Goal: Complete application form: Complete application form

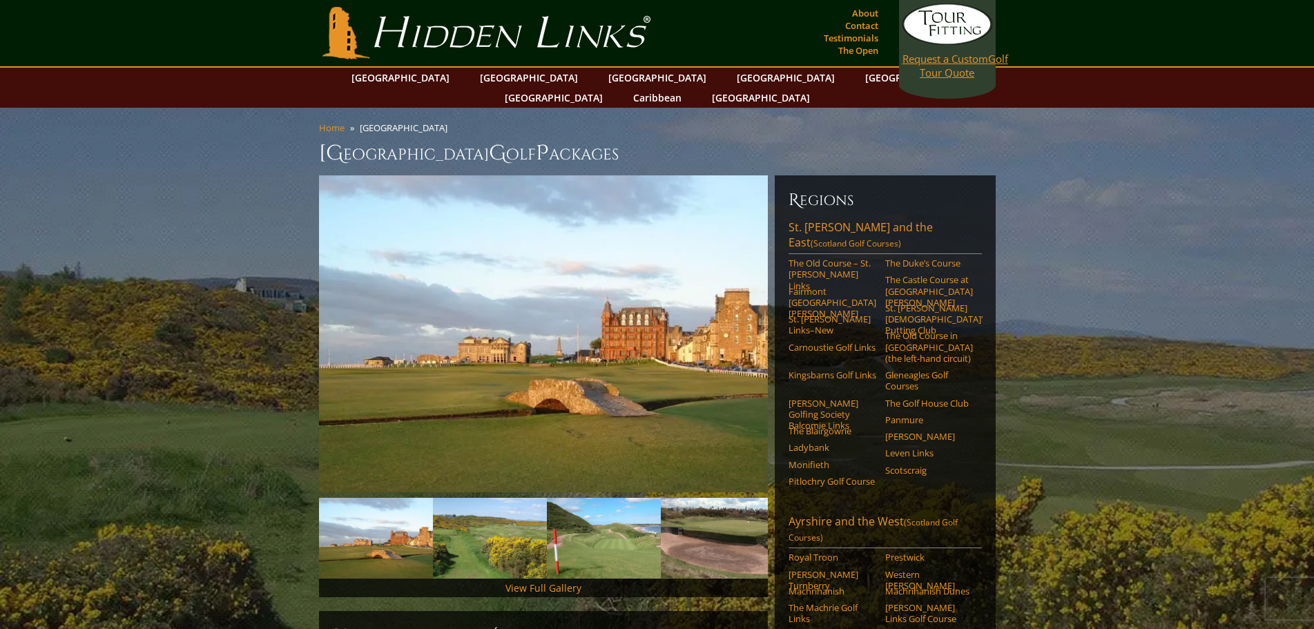
click at [940, 76] on link "Request a Custom Golf Tour Quote" at bounding box center [947, 41] width 90 height 76
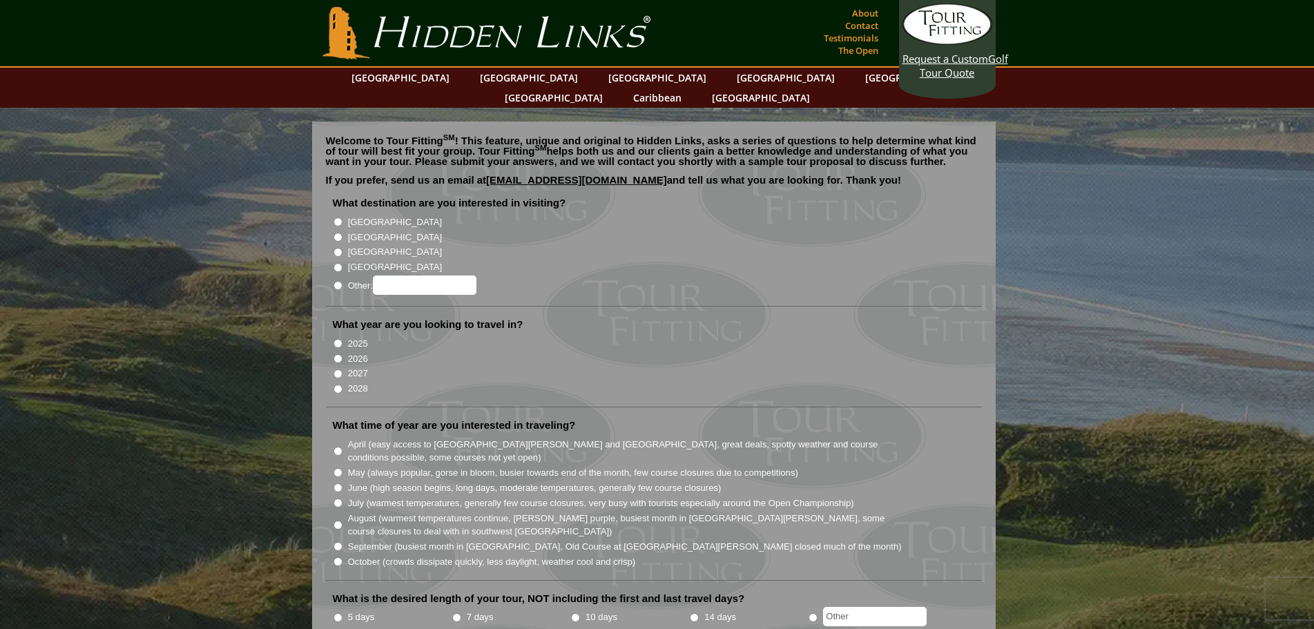
click at [335, 233] on input "[GEOGRAPHIC_DATA]" at bounding box center [337, 237] width 9 height 9
radio input "true"
click at [336, 354] on input "2026" at bounding box center [337, 358] width 9 height 9
radio input "true"
click at [335, 369] on input "2027" at bounding box center [337, 373] width 9 height 9
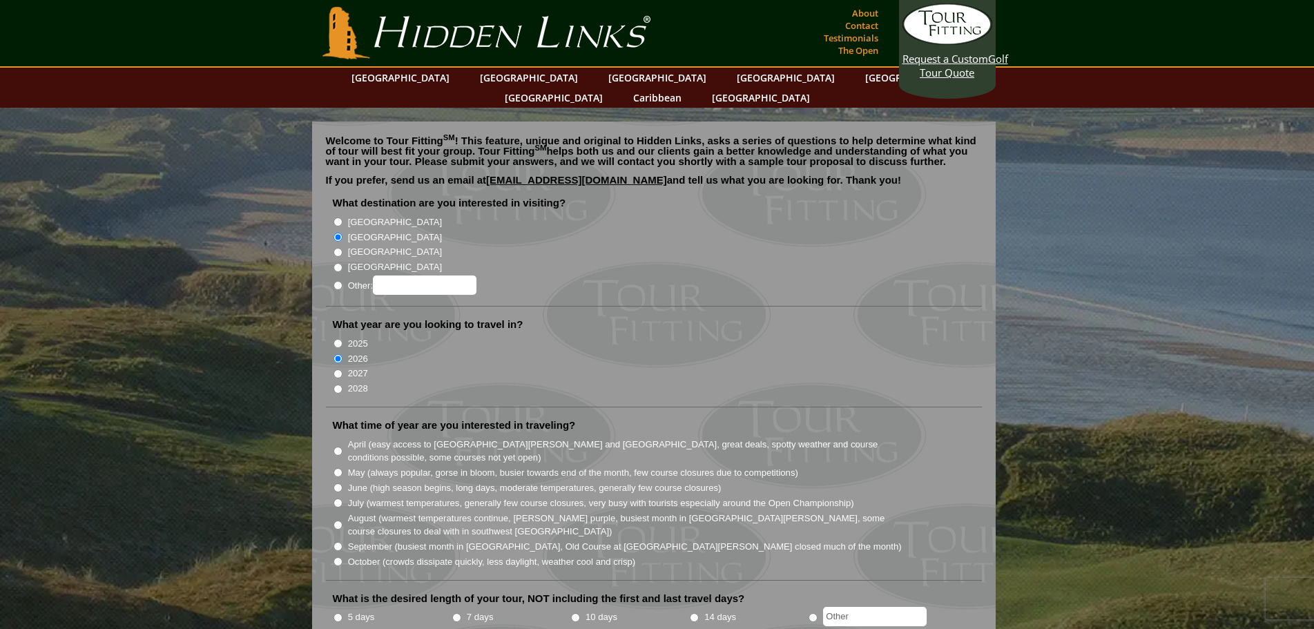
radio input "true"
click at [336, 447] on input "April (easy access to St. Andrews and Ballybunion, great deals, spotty weather …" at bounding box center [337, 451] width 9 height 9
radio input "true"
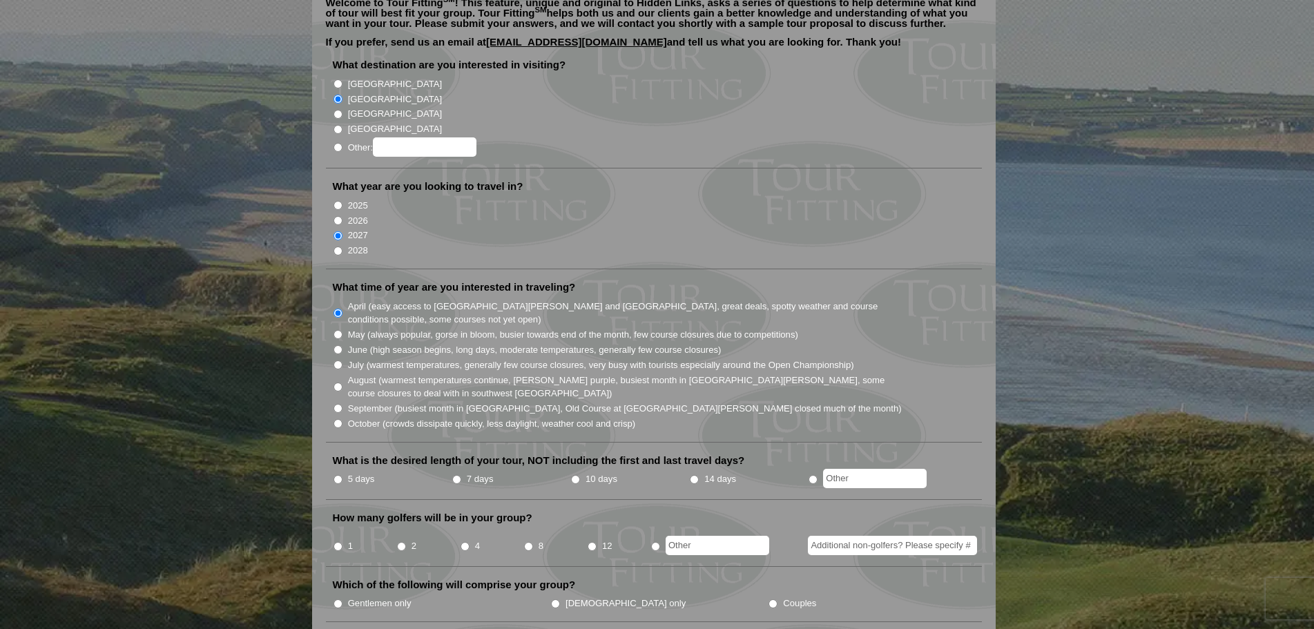
click at [454, 475] on input "7 days" at bounding box center [456, 479] width 9 height 9
radio input "true"
click at [465, 542] on input "4" at bounding box center [464, 546] width 9 height 9
radio input "true"
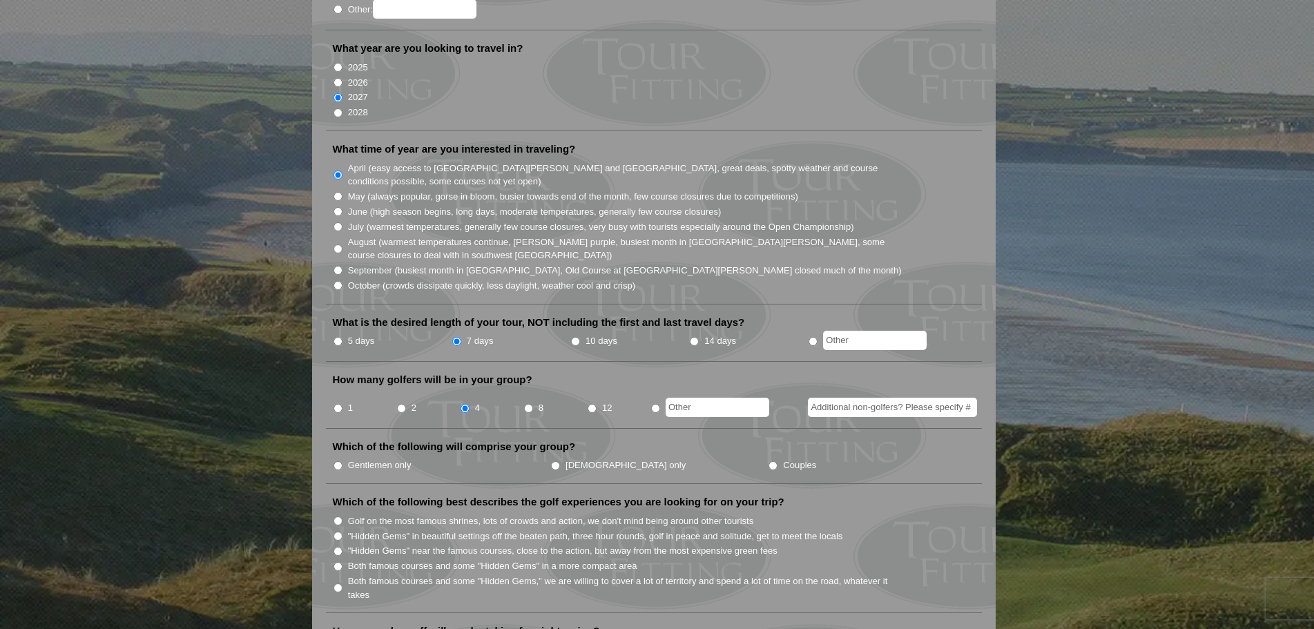
click at [337, 461] on input "Gentlemen only" at bounding box center [337, 465] width 9 height 9
radio input "true"
click at [336, 532] on input ""Hidden Gems" in beautiful settings off the beaten path, three hour rounds, gol…" at bounding box center [337, 536] width 9 height 9
radio input "true"
click at [340, 562] on input "Both famous courses and some "Hidden Gems" in a more compact area" at bounding box center [337, 566] width 9 height 9
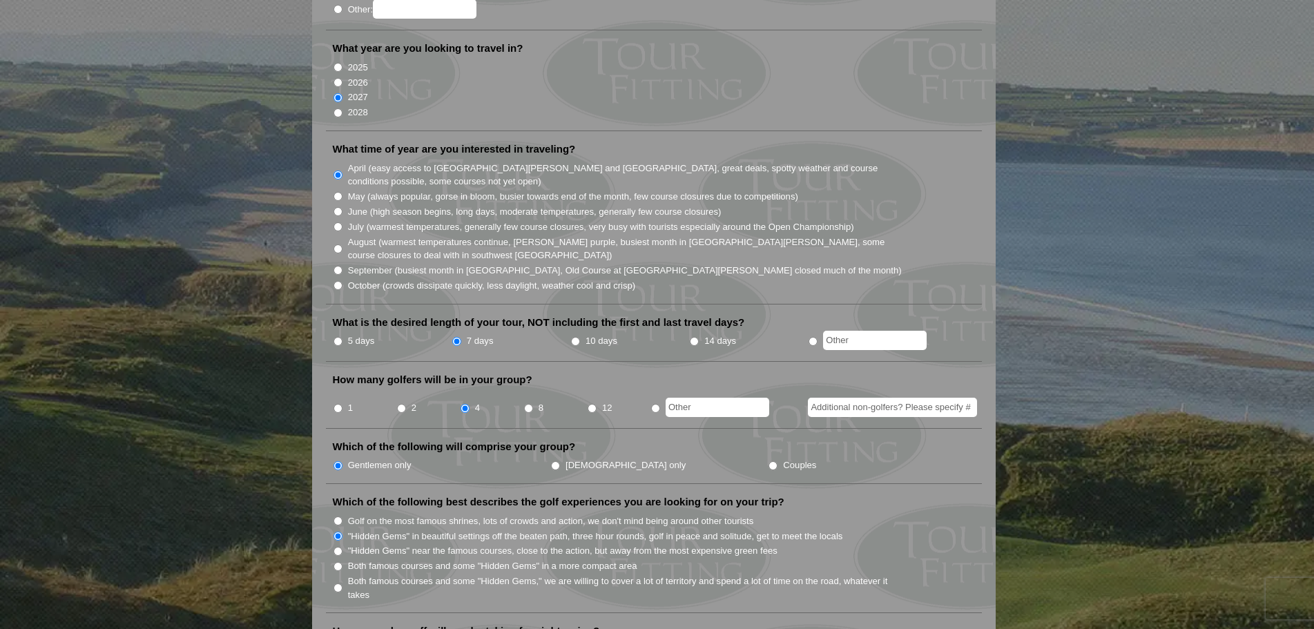
radio input "true"
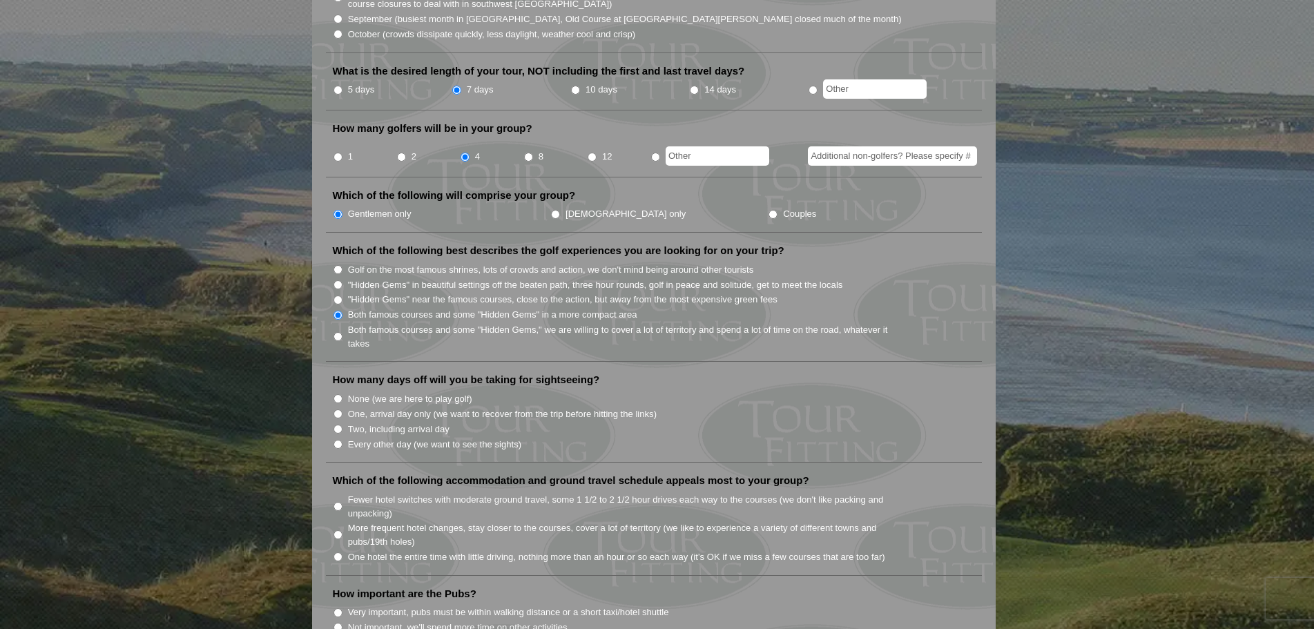
scroll to position [552, 0]
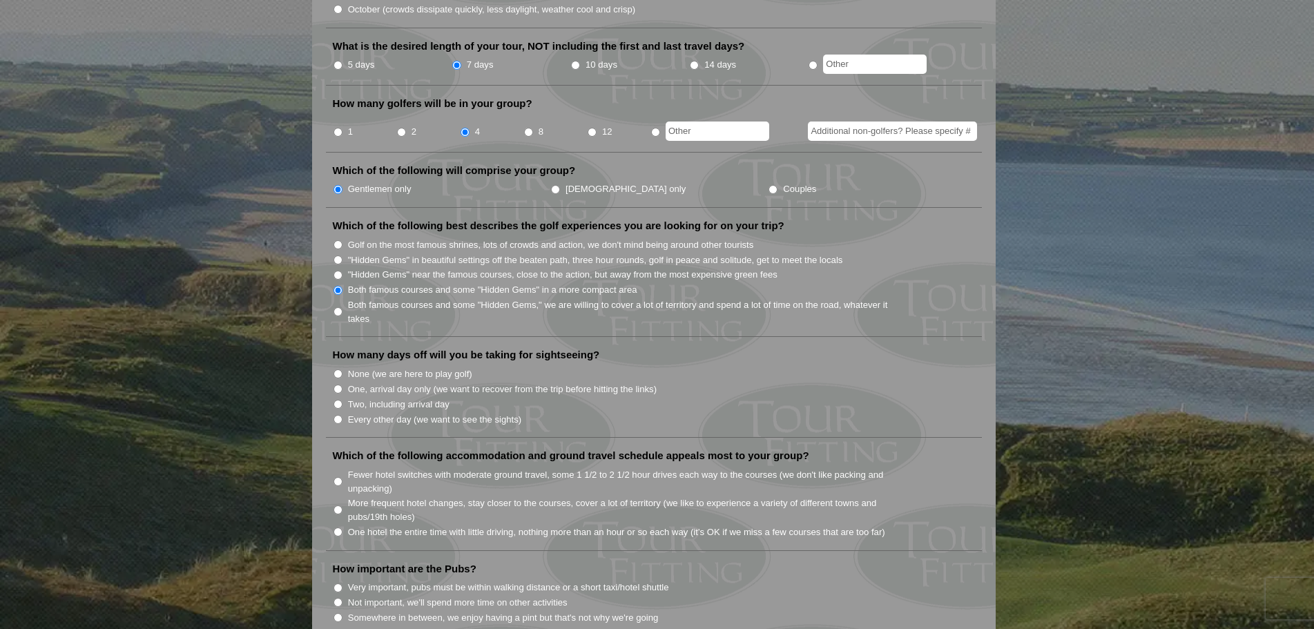
click at [341, 369] on input "None (we are here to play golf)" at bounding box center [337, 373] width 9 height 9
radio input "true"
click at [335, 477] on input "Fewer hotel switches with moderate ground travel, some 1 1/2 to 2 1/2 hour driv…" at bounding box center [337, 481] width 9 height 9
radio input "true"
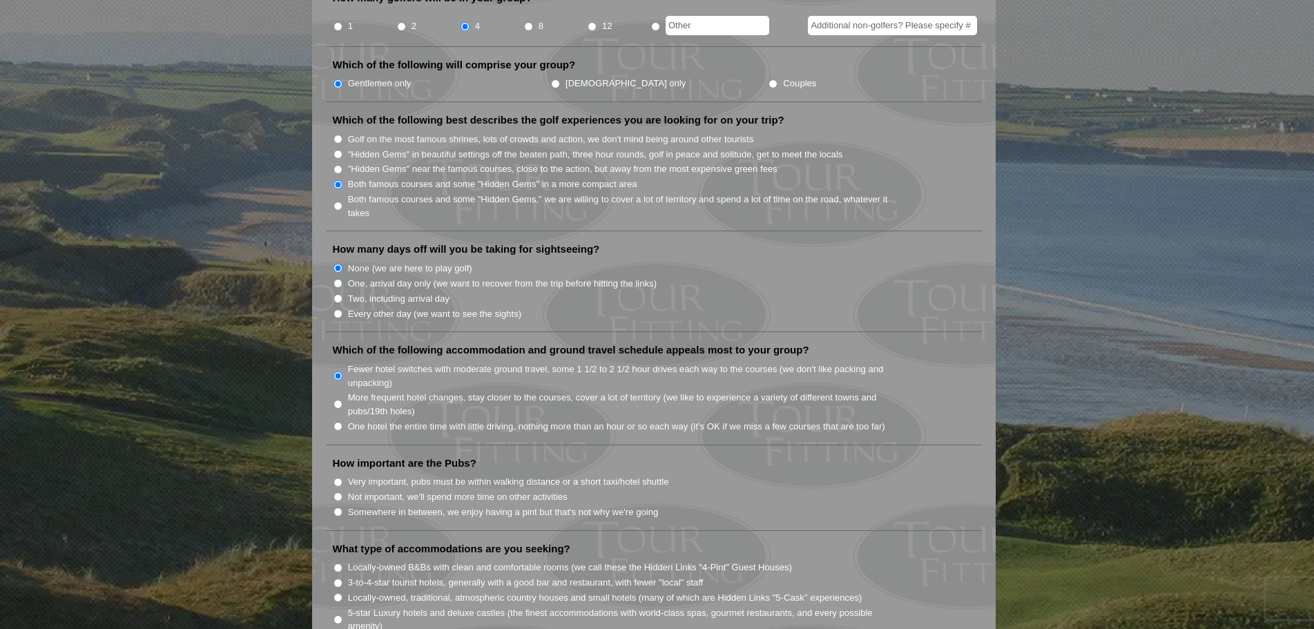
scroll to position [690, 0]
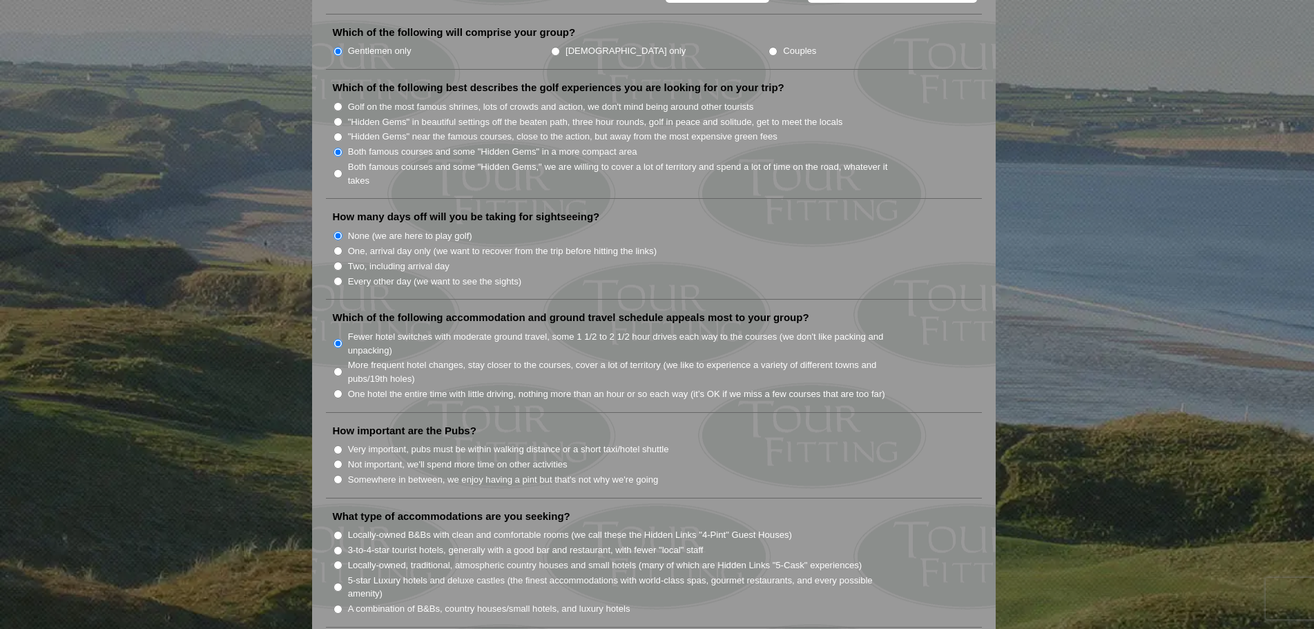
click at [338, 445] on input "Very important, pubs must be within walking distance or a short taxi/hotel shut…" at bounding box center [337, 449] width 9 height 9
radio input "true"
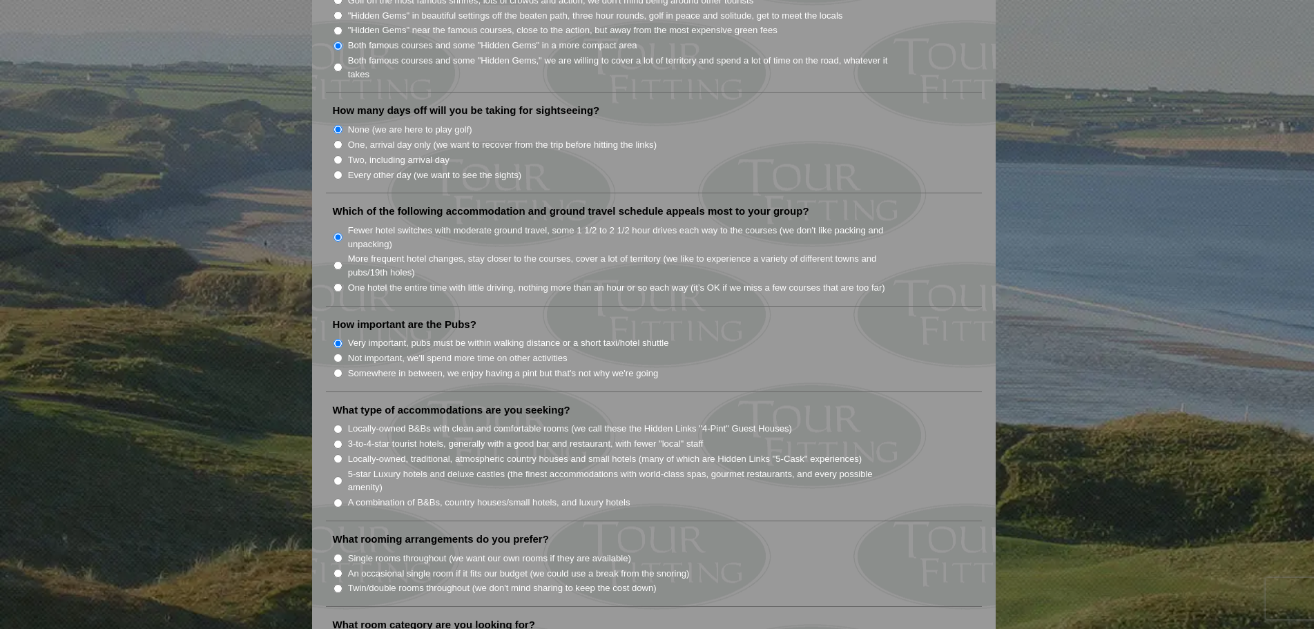
scroll to position [828, 0]
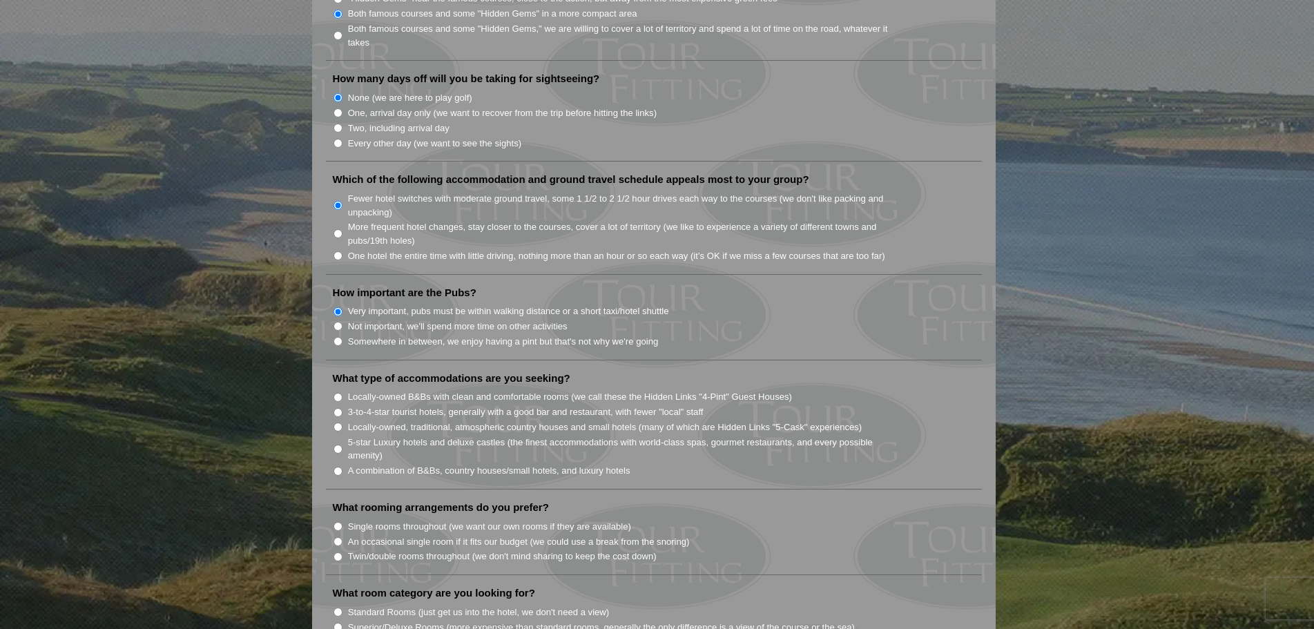
click at [336, 467] on input "A combination of B&Bs, country houses/small hotels, and luxury hotels" at bounding box center [337, 471] width 9 height 9
radio input "true"
click at [340, 393] on input "Locally-owned B&Bs with clean and comfortable rooms (we call these the Hidden L…" at bounding box center [337, 397] width 9 height 9
radio input "true"
click at [338, 552] on input "Twin/double rooms throughout (we don't mind sharing to keep the cost down)" at bounding box center [337, 556] width 9 height 9
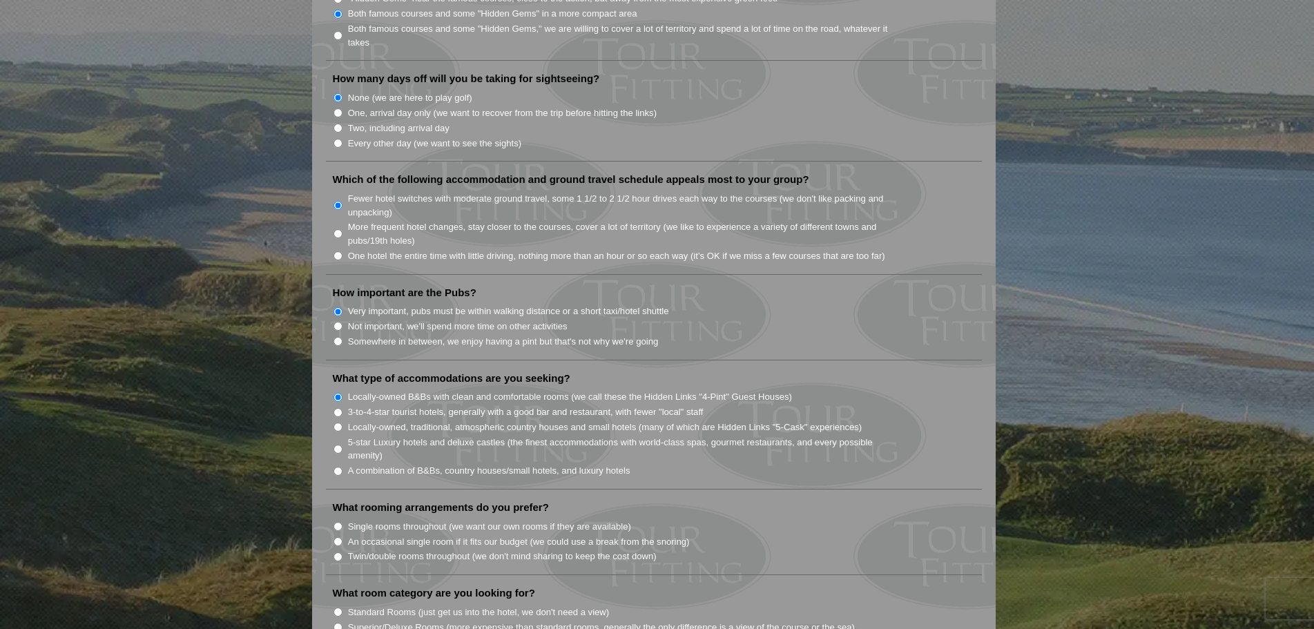
radio input "true"
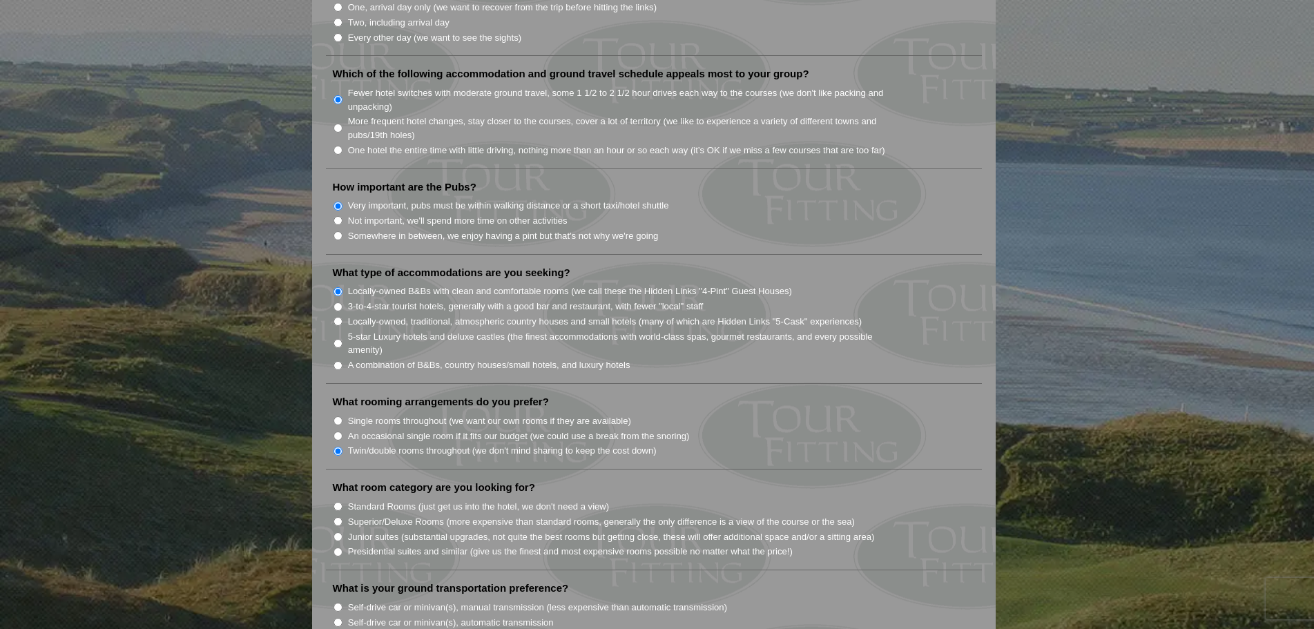
scroll to position [966, 0]
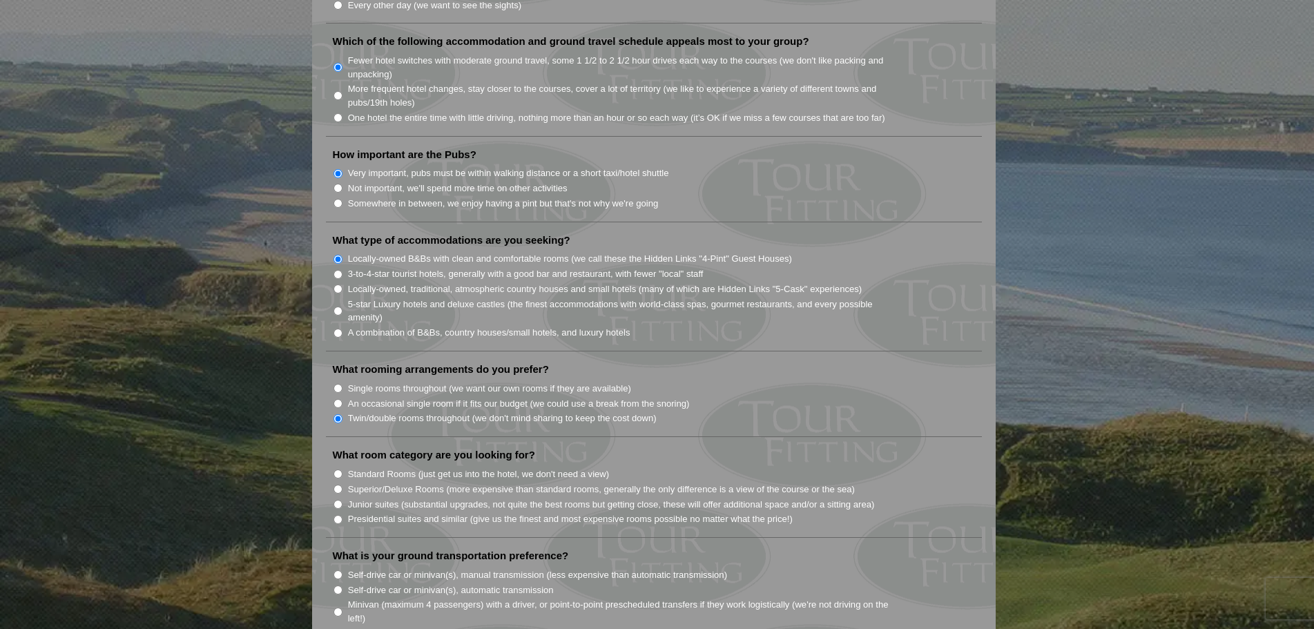
click at [339, 469] on input "Standard Rooms (just get us into the hotel, we don't need a view)" at bounding box center [337, 473] width 9 height 9
radio input "true"
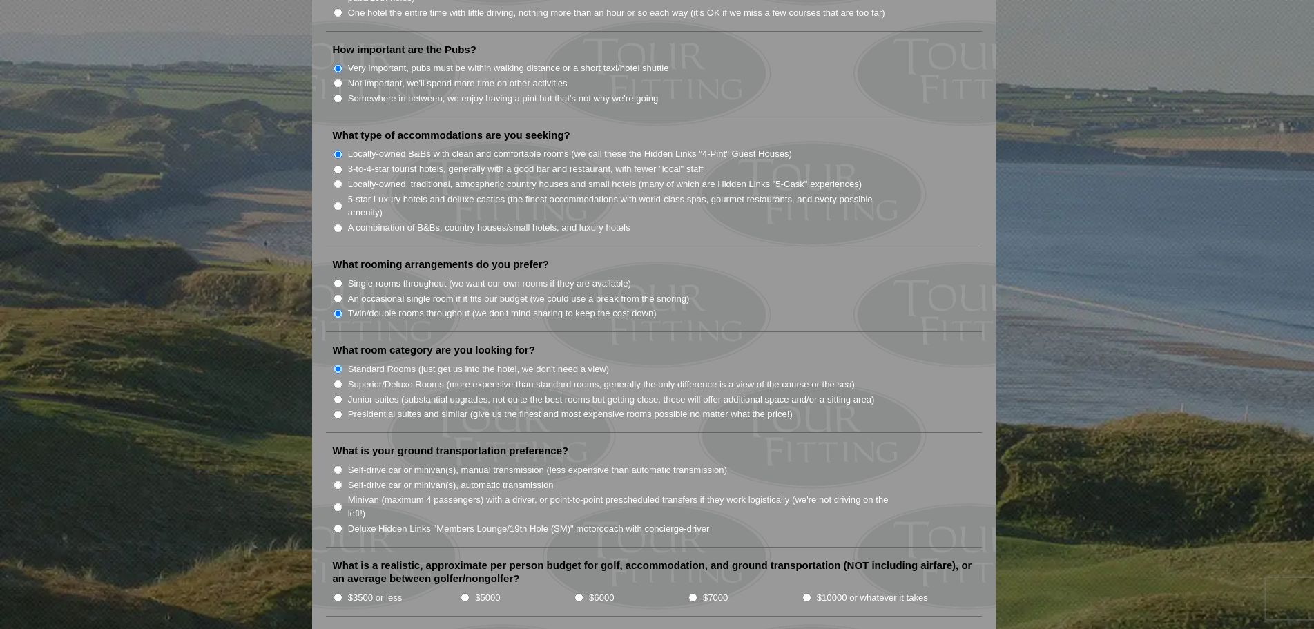
scroll to position [1105, 0]
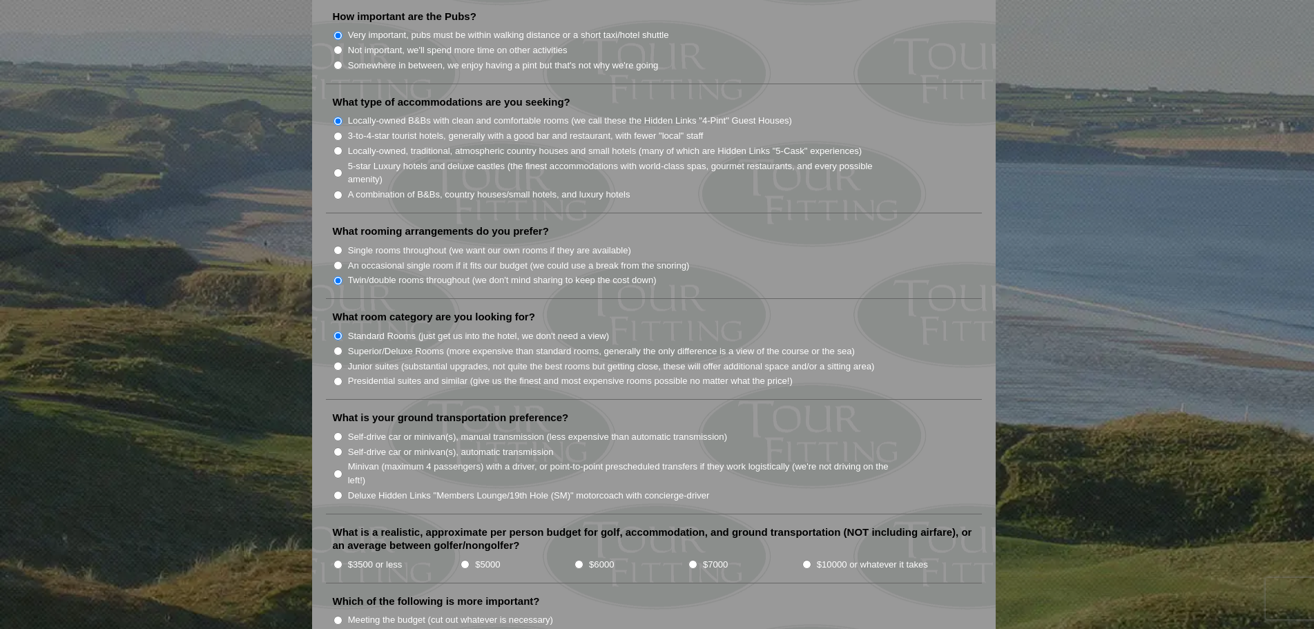
click at [336, 432] on input "Self-drive car or minivan(s), manual transmission (less expensive than automati…" at bounding box center [337, 436] width 9 height 9
radio input "true"
click at [690, 560] on input "$7000" at bounding box center [692, 564] width 9 height 9
radio input "true"
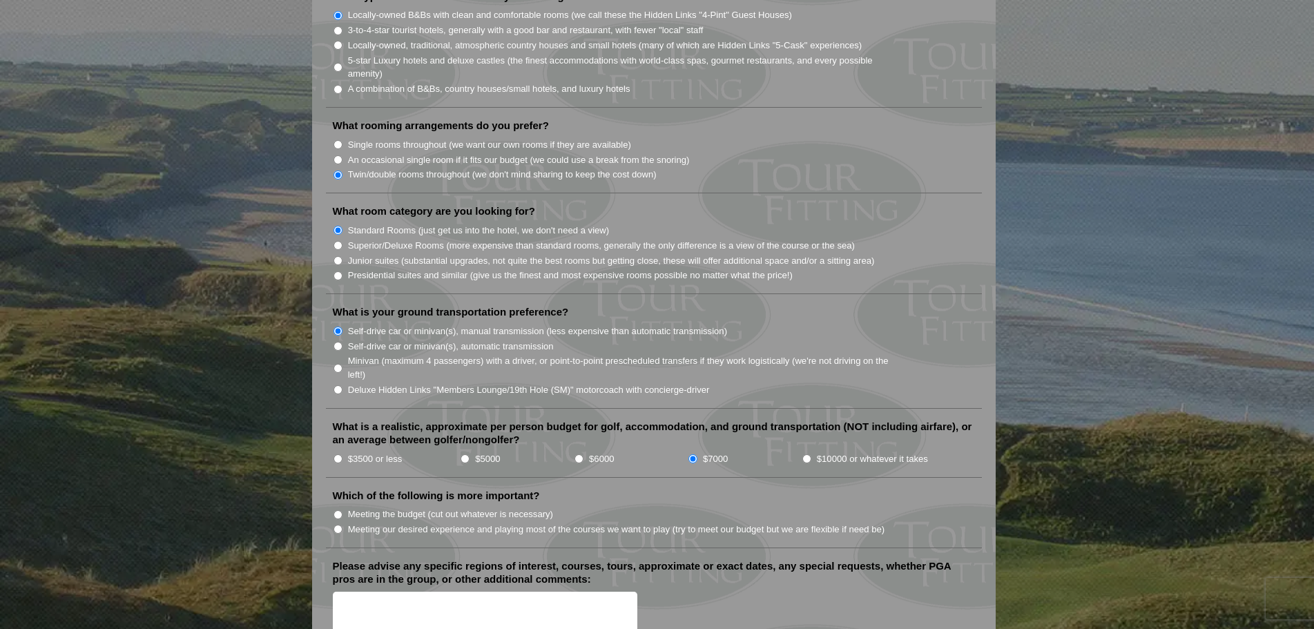
scroll to position [1243, 0]
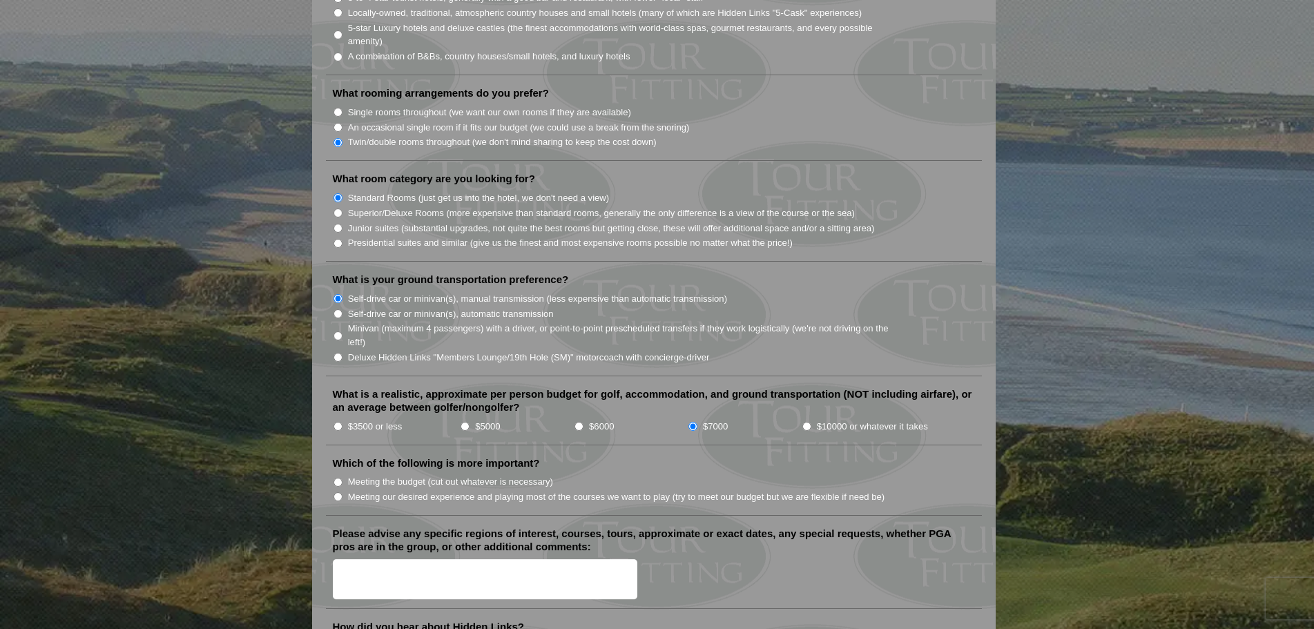
click at [341, 492] on input "Meeting our desired experience and playing most of the courses we want to play …" at bounding box center [337, 496] width 9 height 9
radio input "true"
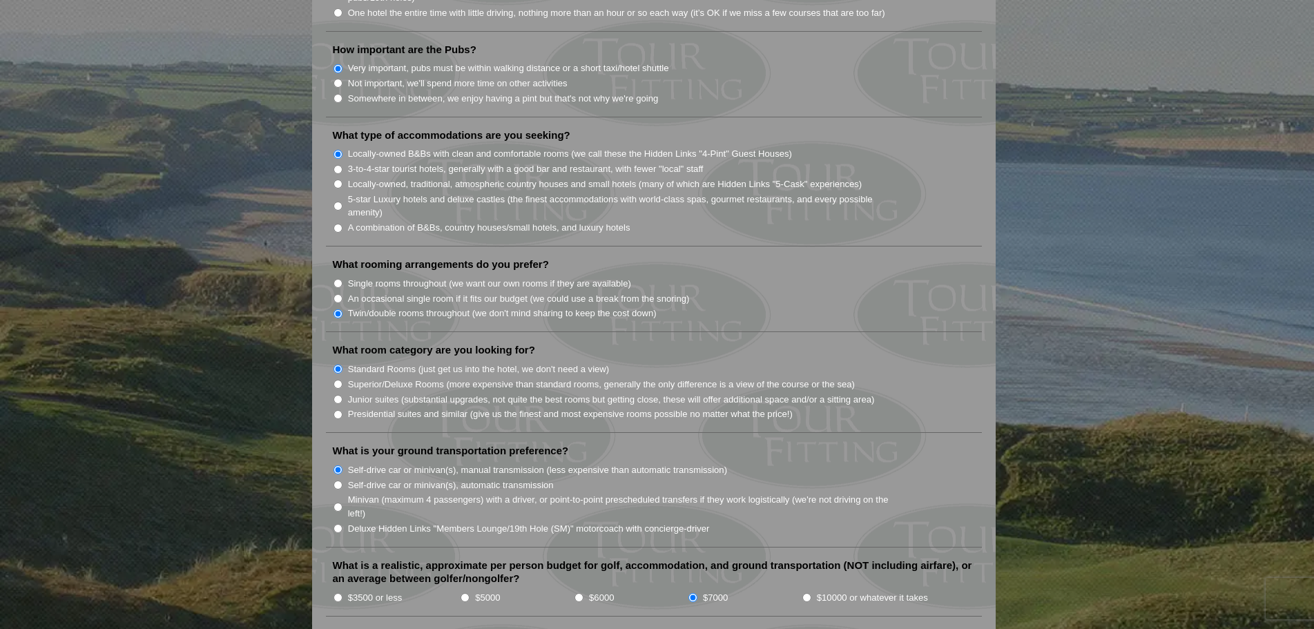
scroll to position [828, 0]
